Goal: Information Seeking & Learning: Learn about a topic

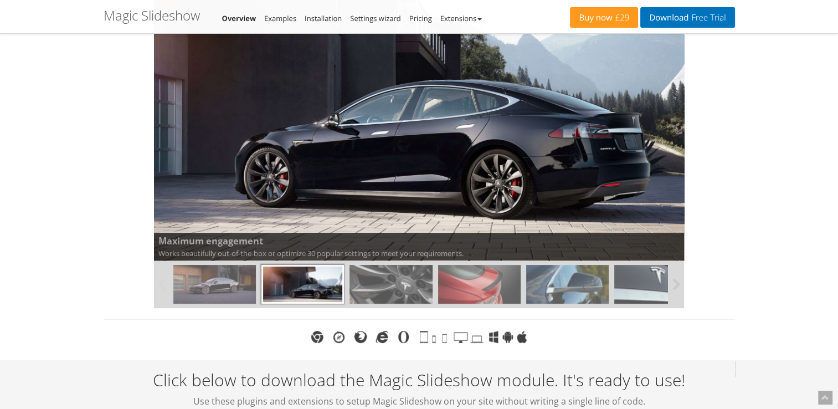
scroll to position [55, 0]
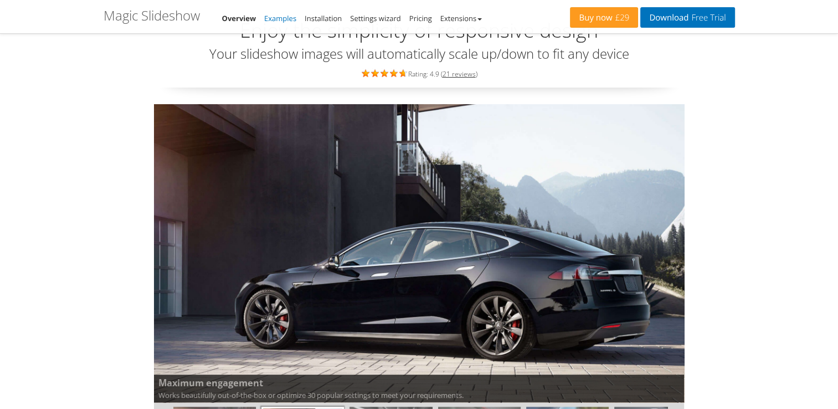
click at [278, 17] on link "Examples" at bounding box center [280, 18] width 32 height 10
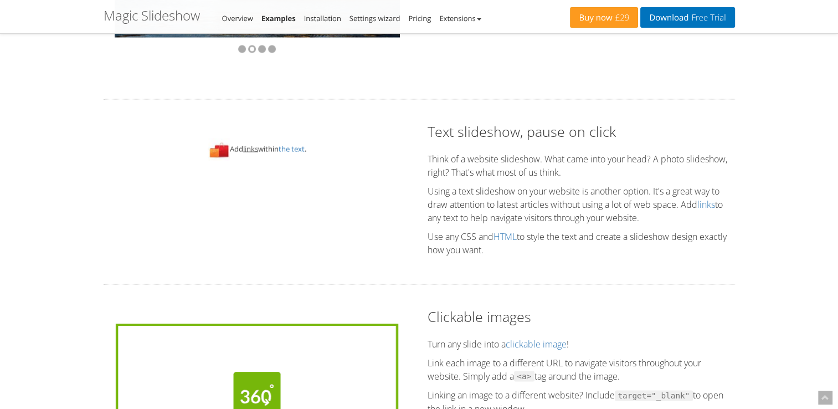
scroll to position [2159, 0]
click at [246, 146] on link "links" at bounding box center [250, 148] width 15 height 10
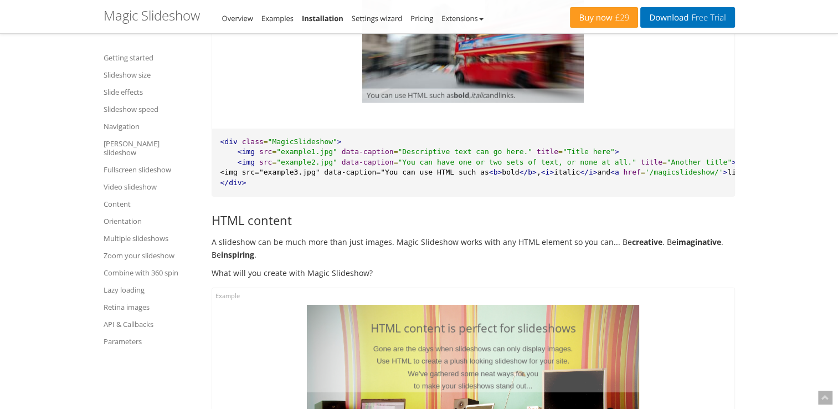
scroll to position [10998, 0]
